Goal: Transaction & Acquisition: Purchase product/service

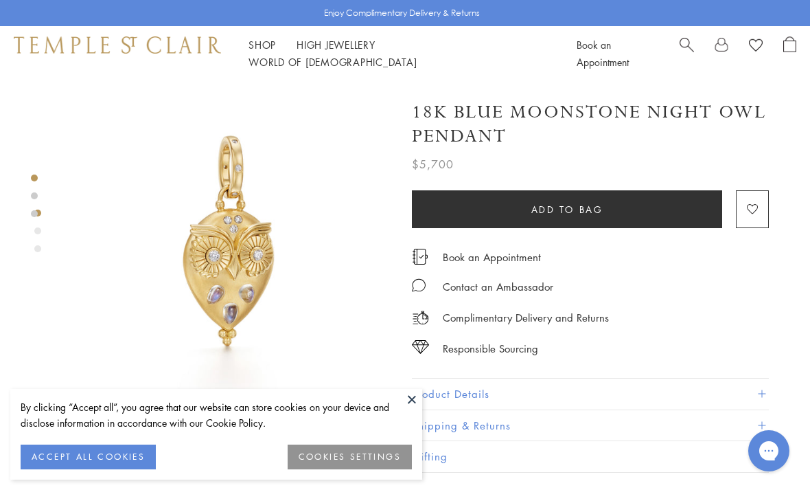
scroll to position [22, 0]
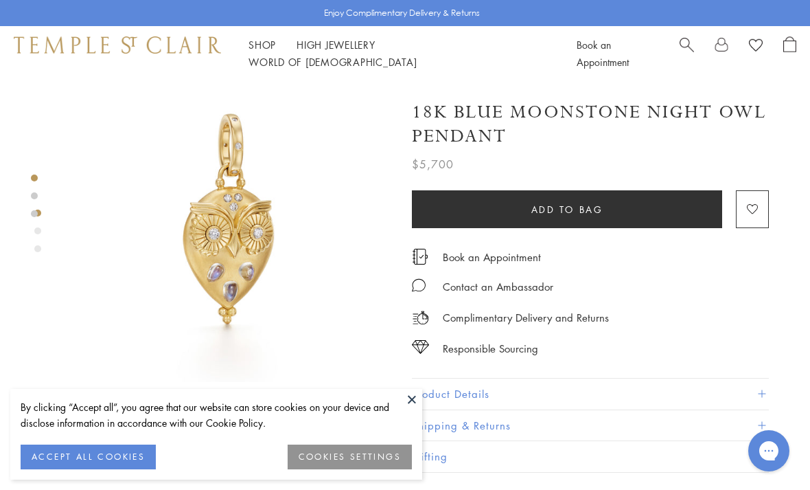
click at [681, 23] on div "Enjoy Complimentary Delivery & Returns" at bounding box center [405, 13] width 810 height 26
click at [409, 400] on button at bounding box center [412, 399] width 21 height 21
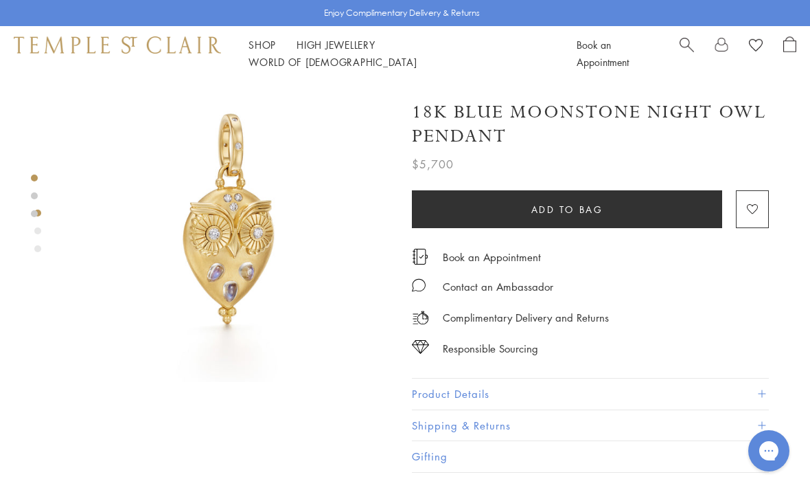
click at [673, 35] on div "Shop Shop Categories Amulets Pendants & Charms Lockets Chains & Leather Cords E…" at bounding box center [405, 53] width 810 height 55
click at [683, 51] on span "Search" at bounding box center [687, 43] width 14 height 14
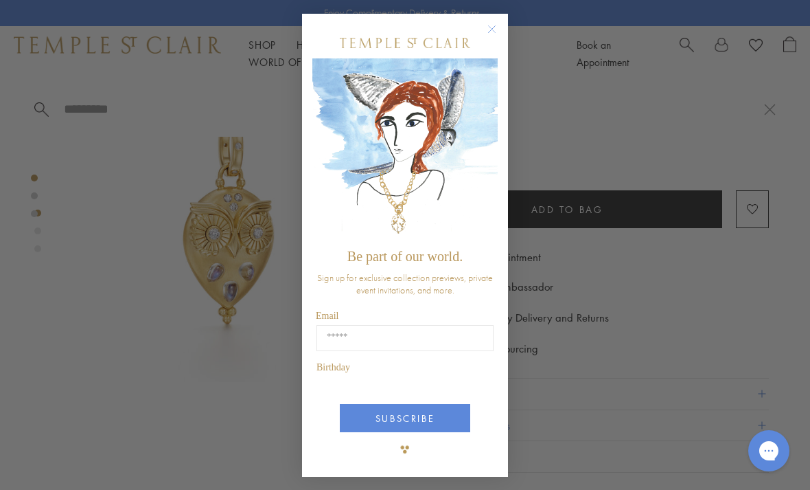
click at [686, 56] on div "Close dialog Be part of our world. Sign up for exclusive collection previews, p…" at bounding box center [405, 245] width 810 height 490
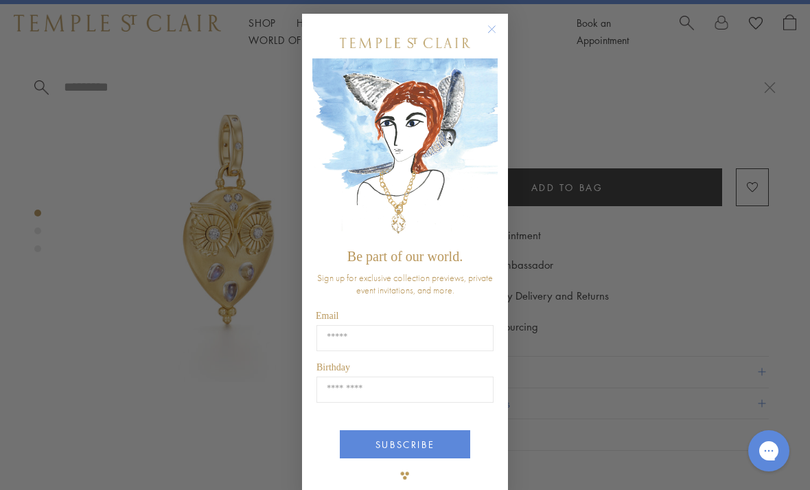
click at [771, 109] on div "Close dialog Be part of our world. Sign up for exclusive collection previews, p…" at bounding box center [405, 245] width 810 height 490
click at [495, 36] on circle "Close dialog" at bounding box center [492, 29] width 16 height 16
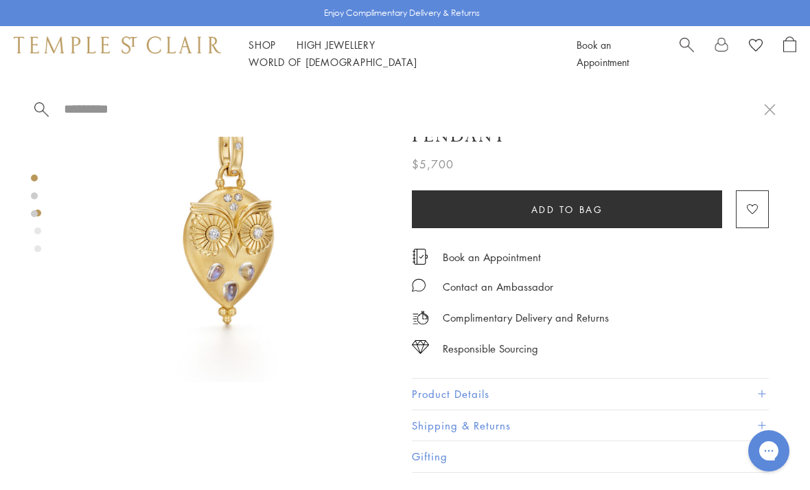
click at [771, 106] on button at bounding box center [770, 108] width 12 height 13
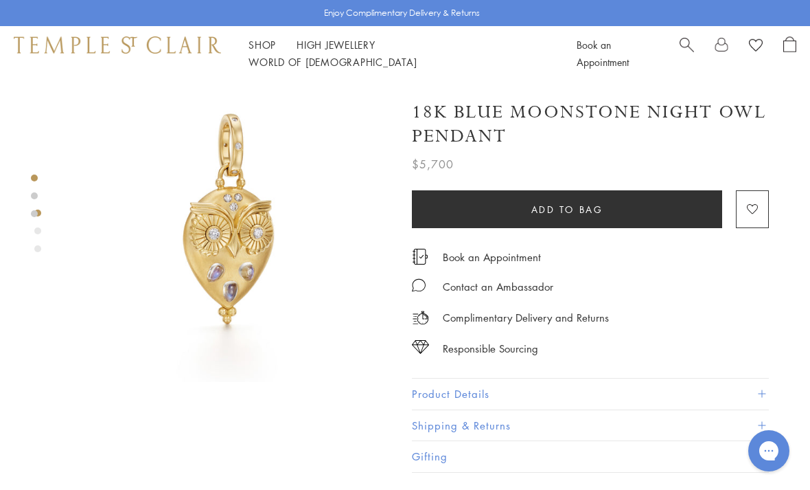
click at [688, 49] on span "Search" at bounding box center [687, 43] width 14 height 14
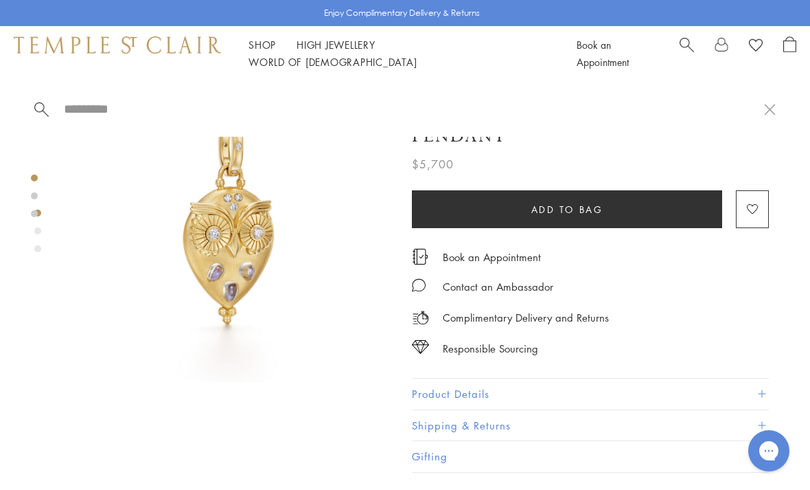
click at [225, 111] on input "search" at bounding box center [414, 109] width 702 height 16
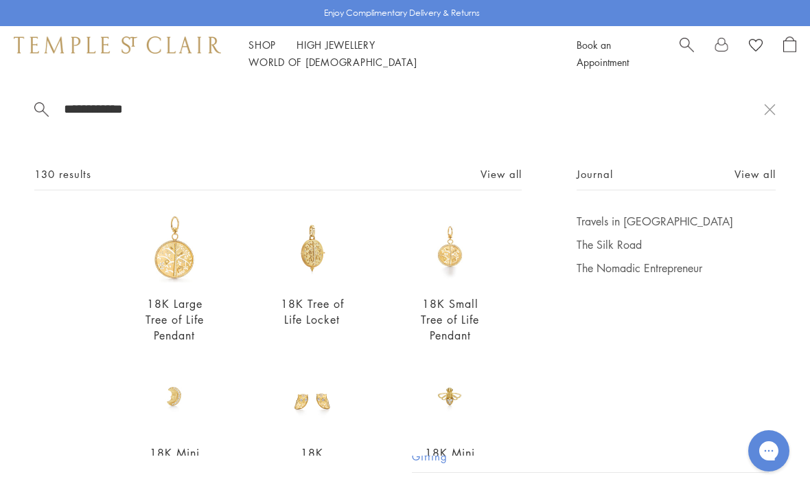
type input "**********"
click at [734, 165] on div "**********" at bounding box center [405, 268] width 810 height 374
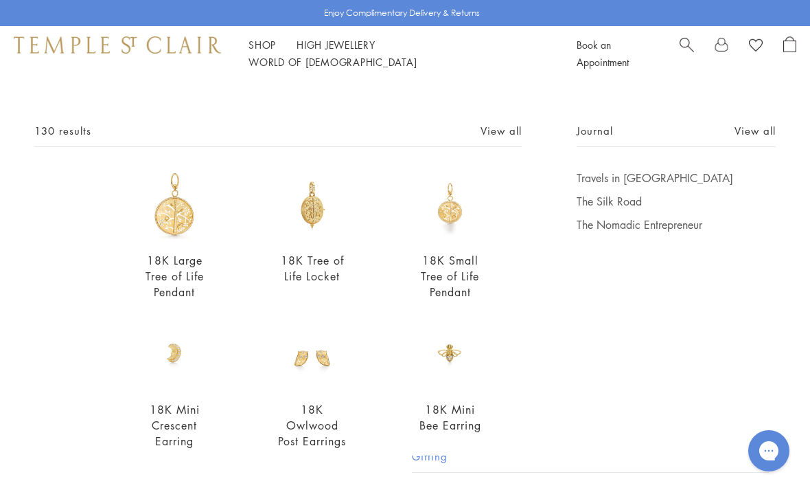
scroll to position [55, 0]
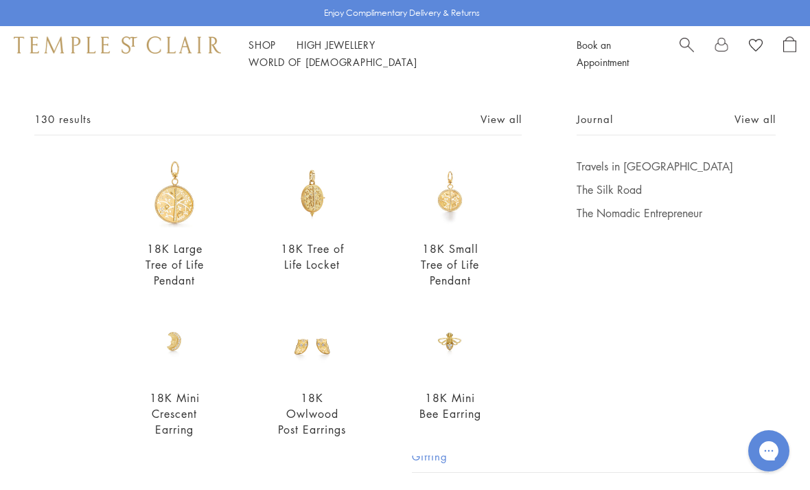
click at [325, 249] on link "18K Tree of Life Locket" at bounding box center [312, 256] width 63 height 31
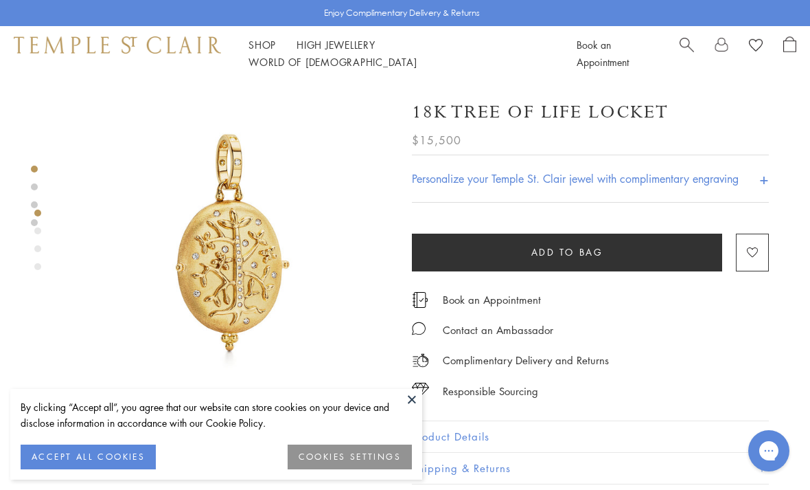
click at [423, 393] on img at bounding box center [420, 390] width 17 height 14
click at [424, 396] on img at bounding box center [420, 390] width 17 height 14
click at [410, 398] on button at bounding box center [412, 399] width 21 height 21
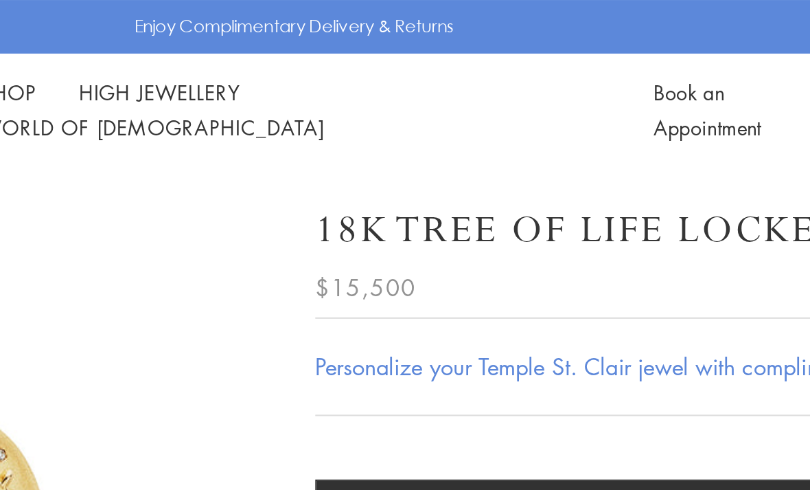
scroll to position [1, 0]
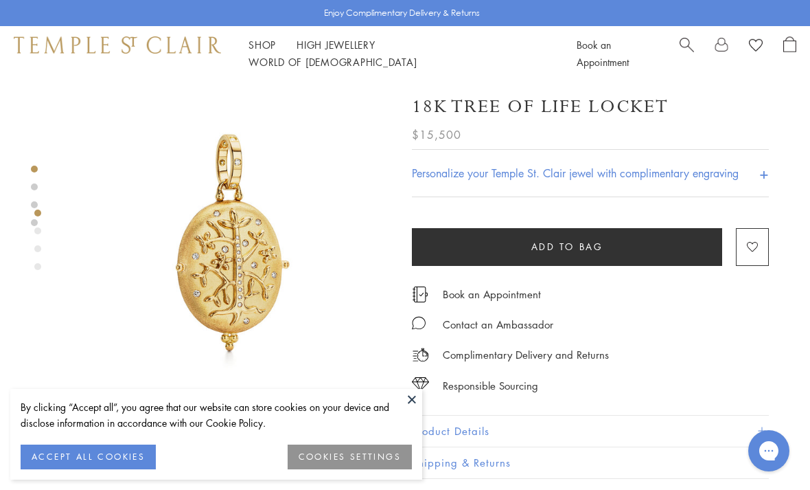
click at [411, 396] on button at bounding box center [412, 399] width 21 height 21
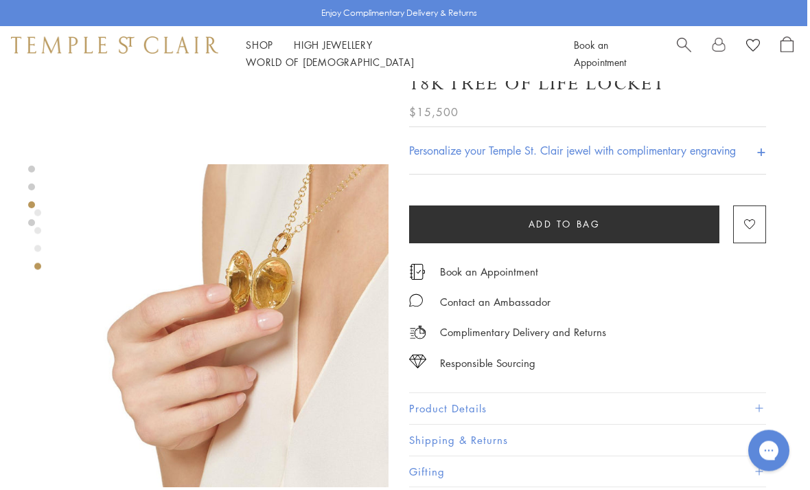
scroll to position [947, 3]
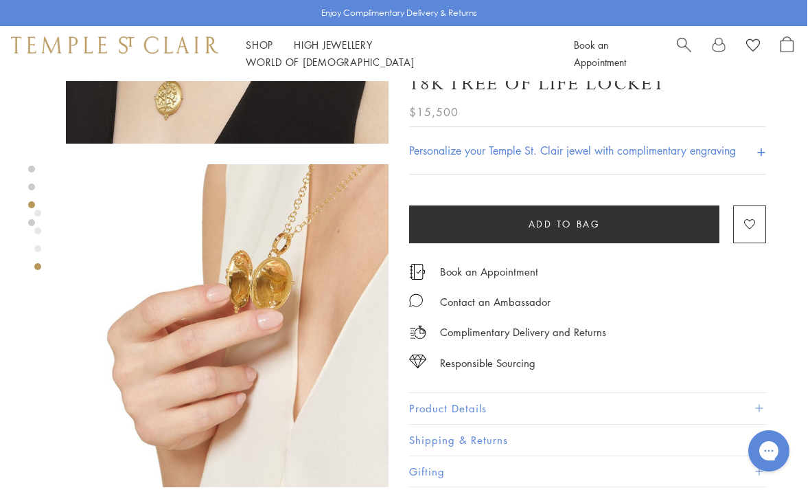
click at [221, 272] on img at bounding box center [227, 325] width 323 height 323
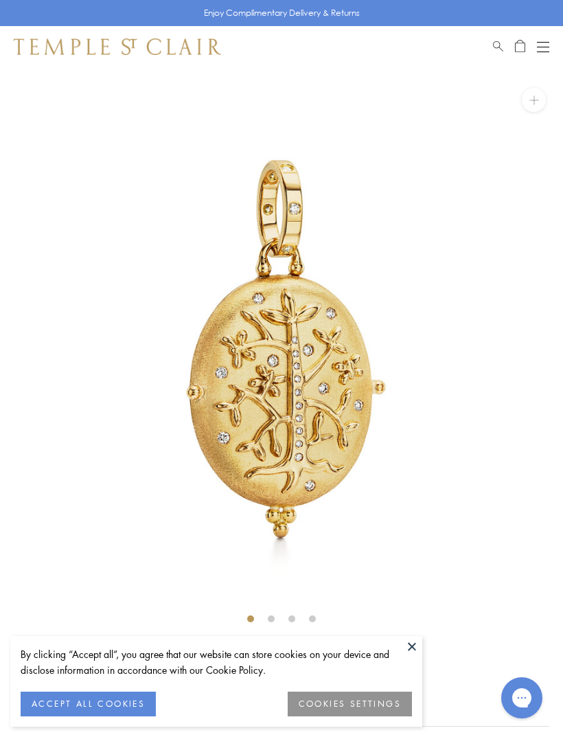
click at [501, 50] on link "Search" at bounding box center [498, 46] width 10 height 16
click at [93, 99] on input "search" at bounding box center [290, 95] width 455 height 16
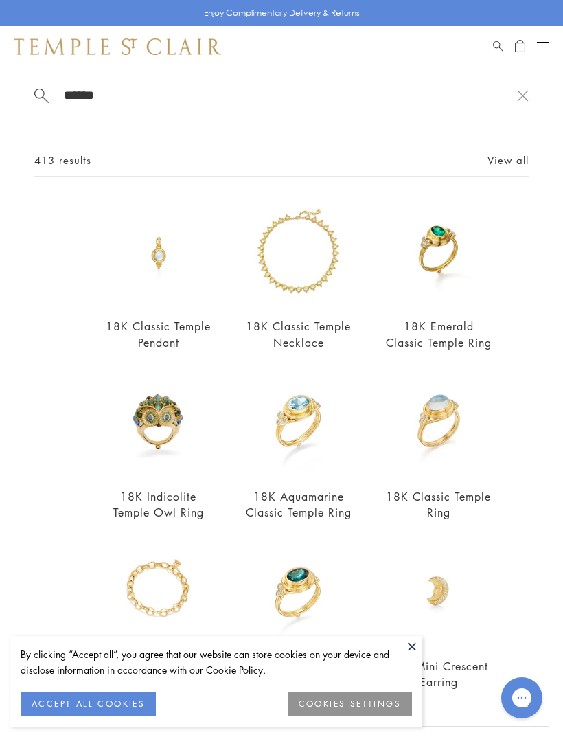
type input "******"
click at [319, 265] on img at bounding box center [299, 253] width 106 height 106
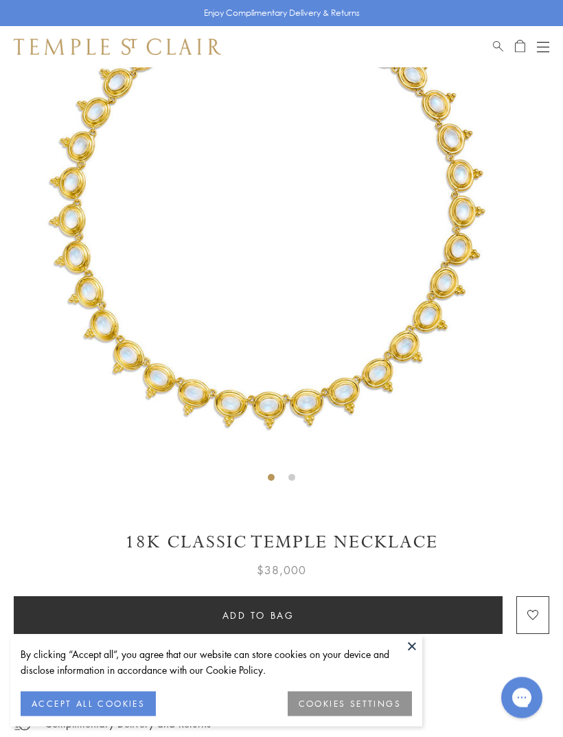
scroll to position [141, 0]
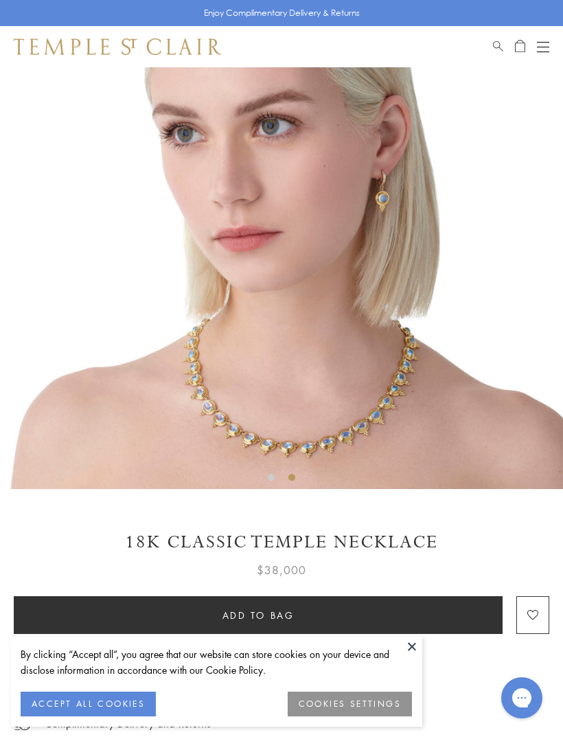
click at [488, 46] on div "Shop Shop Categories Amulets Pendants & Charms Lockets Chains & Leather Cords E…" at bounding box center [281, 46] width 563 height 41
click at [495, 46] on span "Search" at bounding box center [498, 44] width 10 height 12
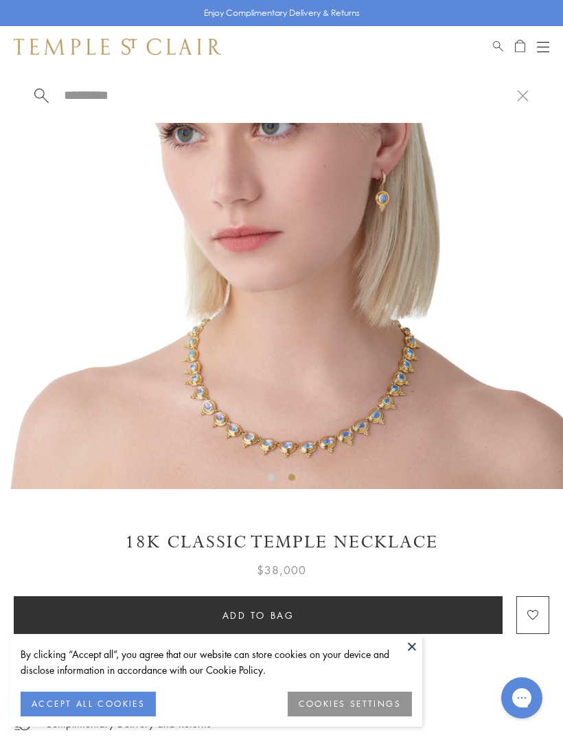
click at [100, 103] on input "search" at bounding box center [290, 95] width 455 height 16
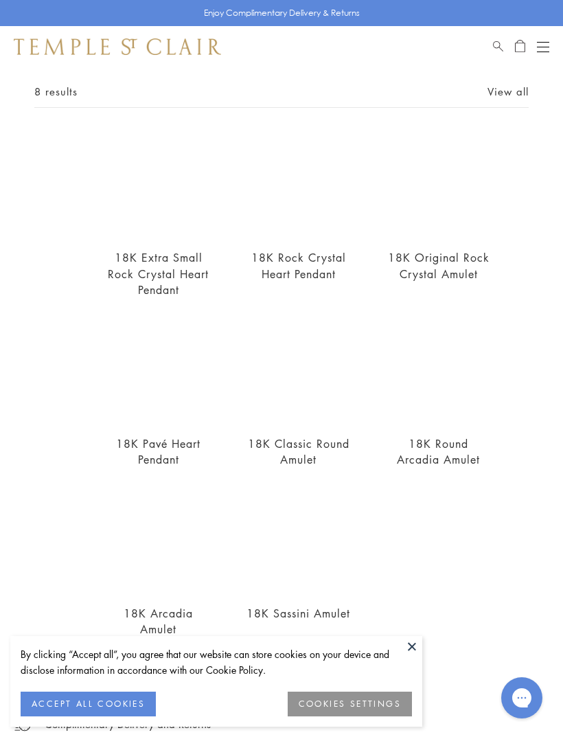
scroll to position [84, 0]
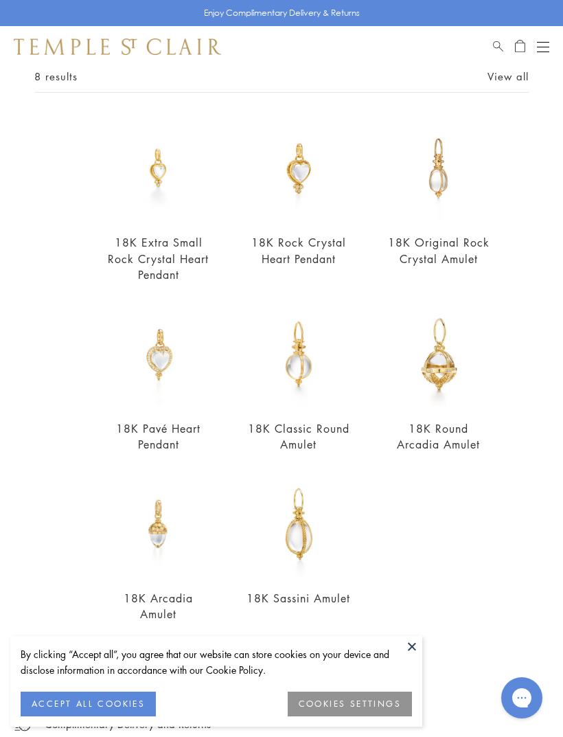
type input "***"
click at [442, 189] on img at bounding box center [439, 169] width 106 height 106
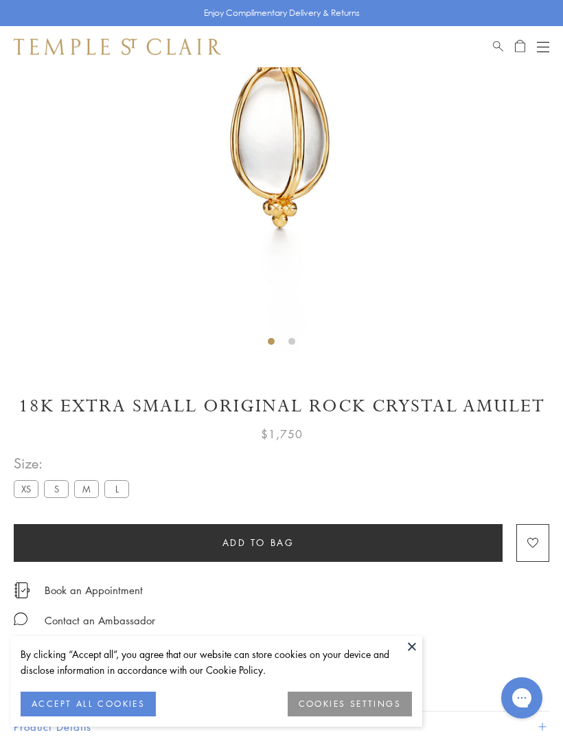
scroll to position [288, 0]
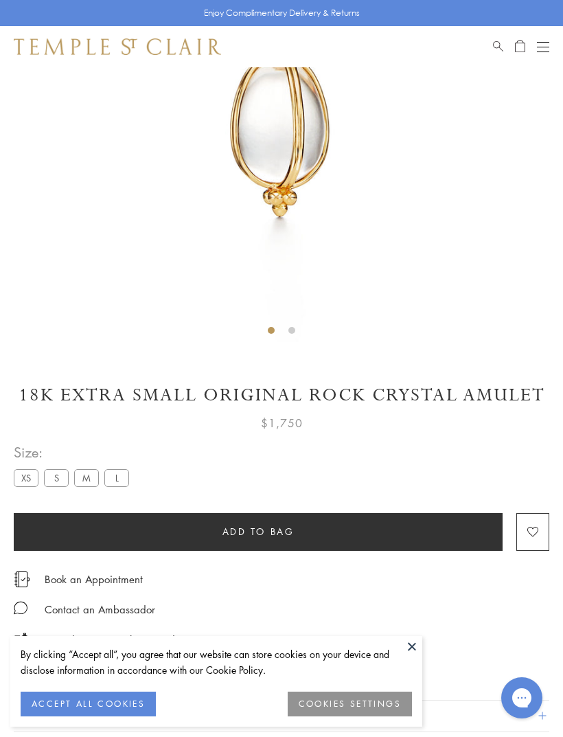
click at [127, 481] on label "L" at bounding box center [116, 477] width 25 height 17
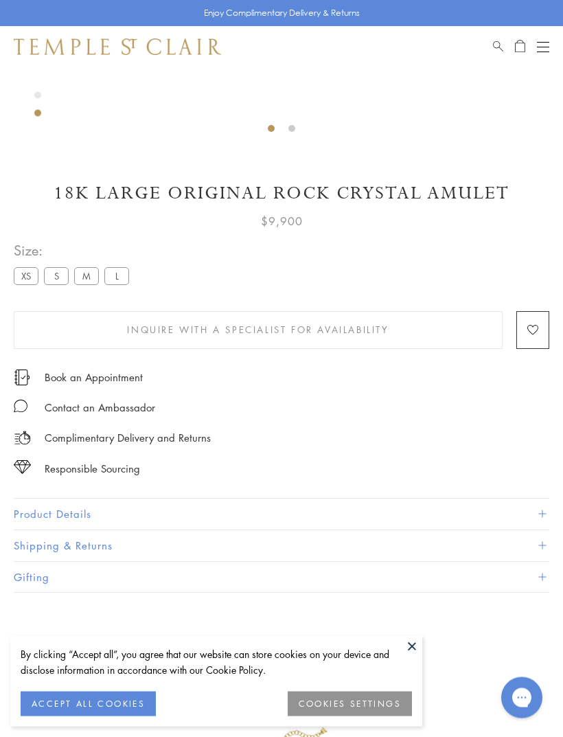
scroll to position [497, 0]
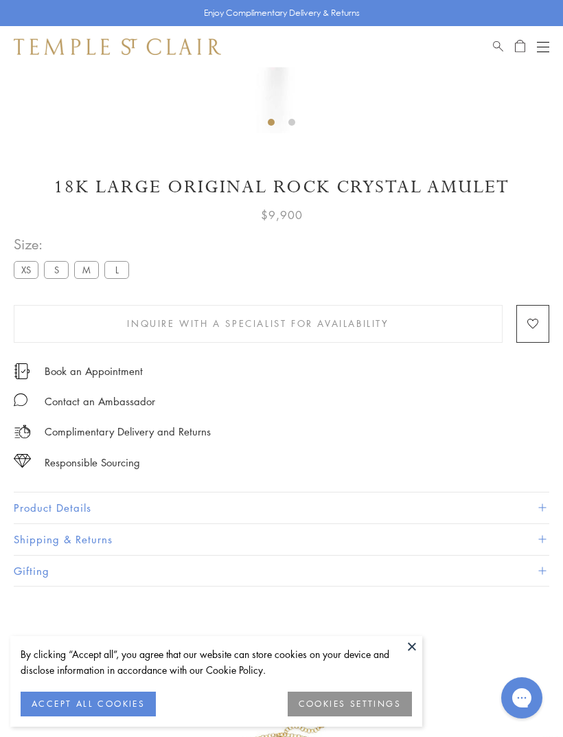
click at [117, 517] on button "Product Details" at bounding box center [282, 507] width 536 height 31
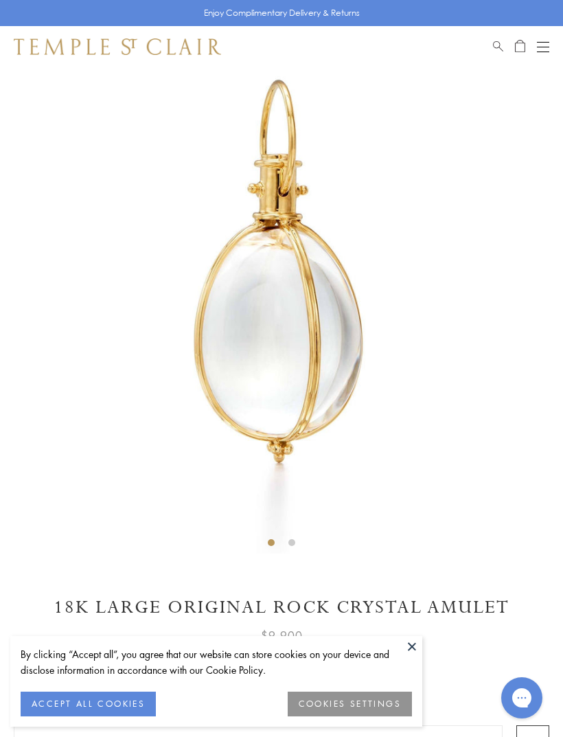
scroll to position [60, 0]
